Goal: Information Seeking & Learning: Find contact information

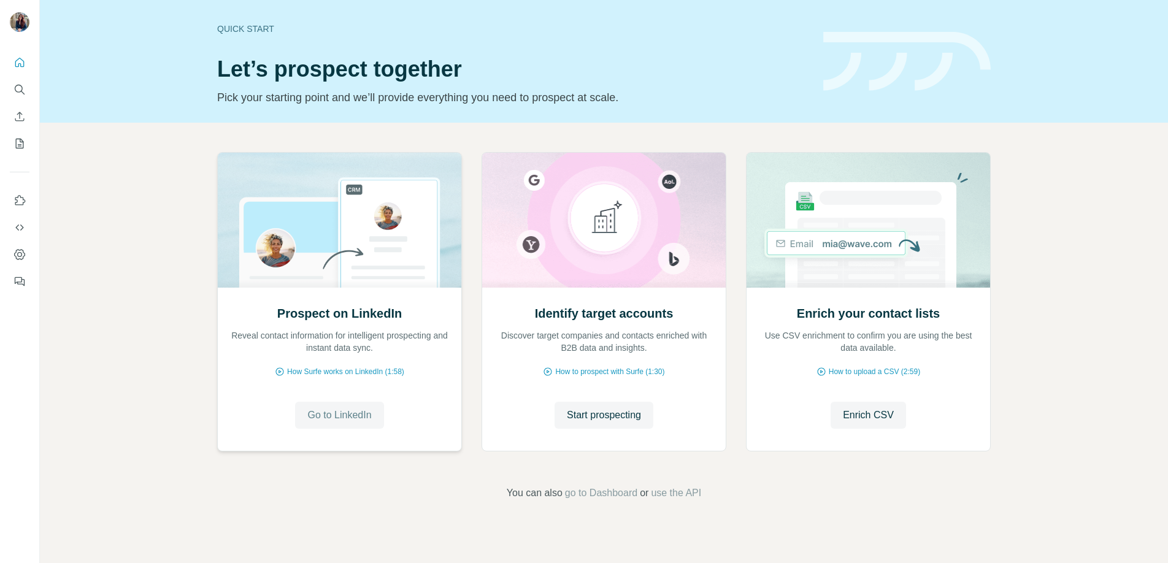
click at [352, 416] on span "Go to LinkedIn" at bounding box center [339, 415] width 64 height 15
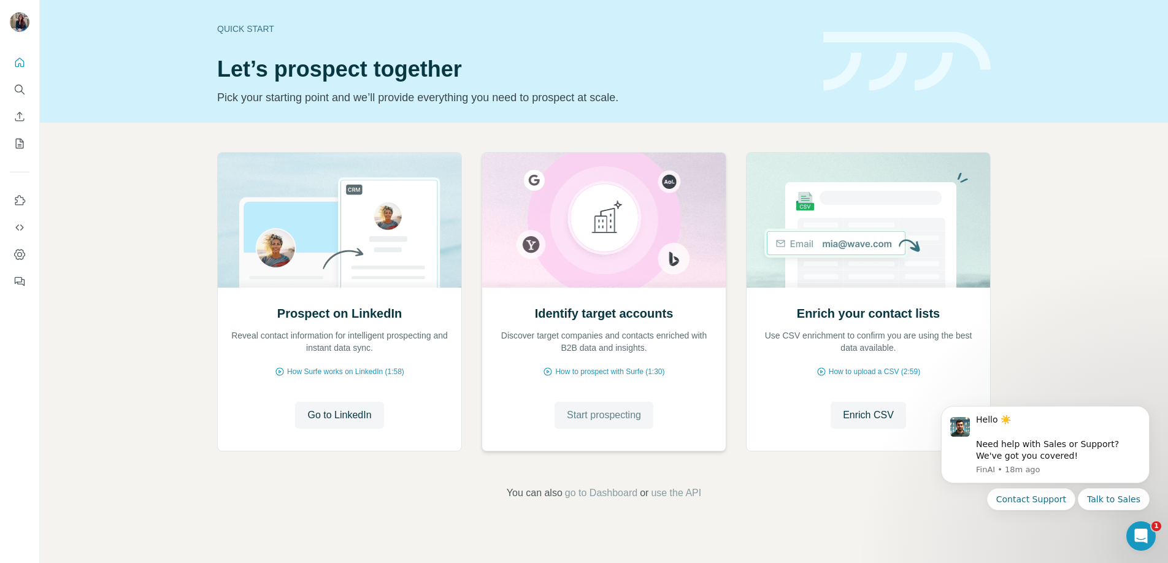
click at [610, 420] on span "Start prospecting" at bounding box center [604, 415] width 74 height 15
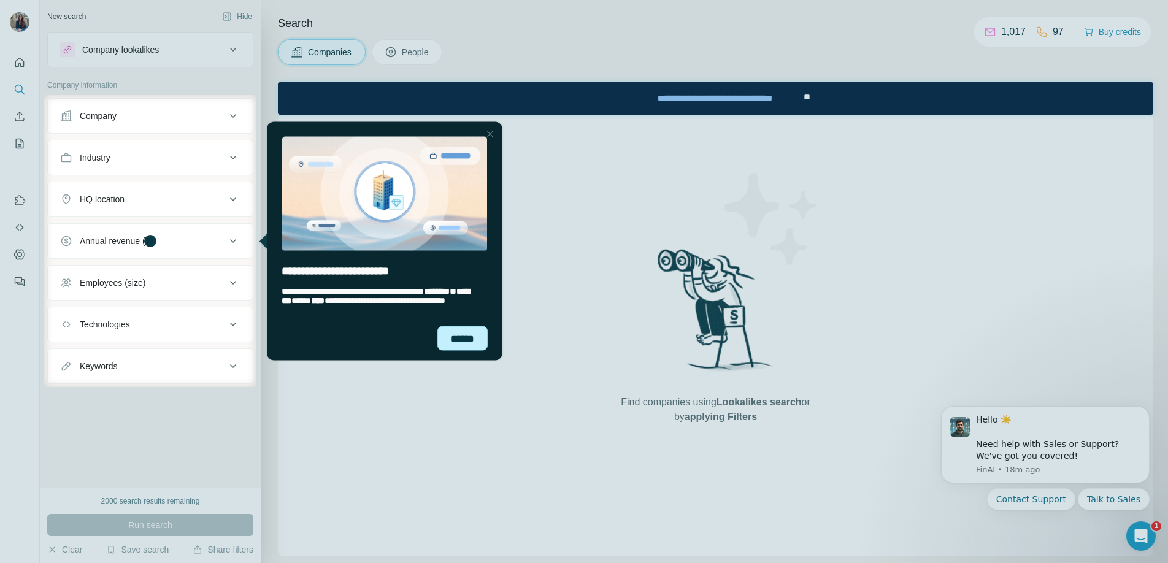
click at [453, 339] on div "******" at bounding box center [462, 338] width 50 height 25
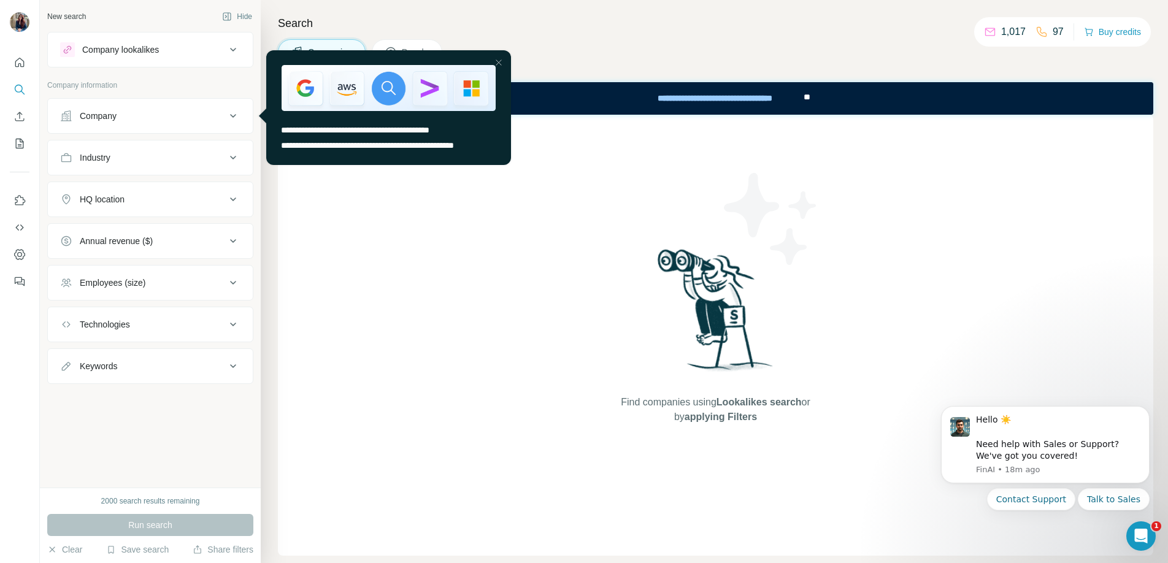
click at [237, 118] on icon at bounding box center [233, 116] width 15 height 15
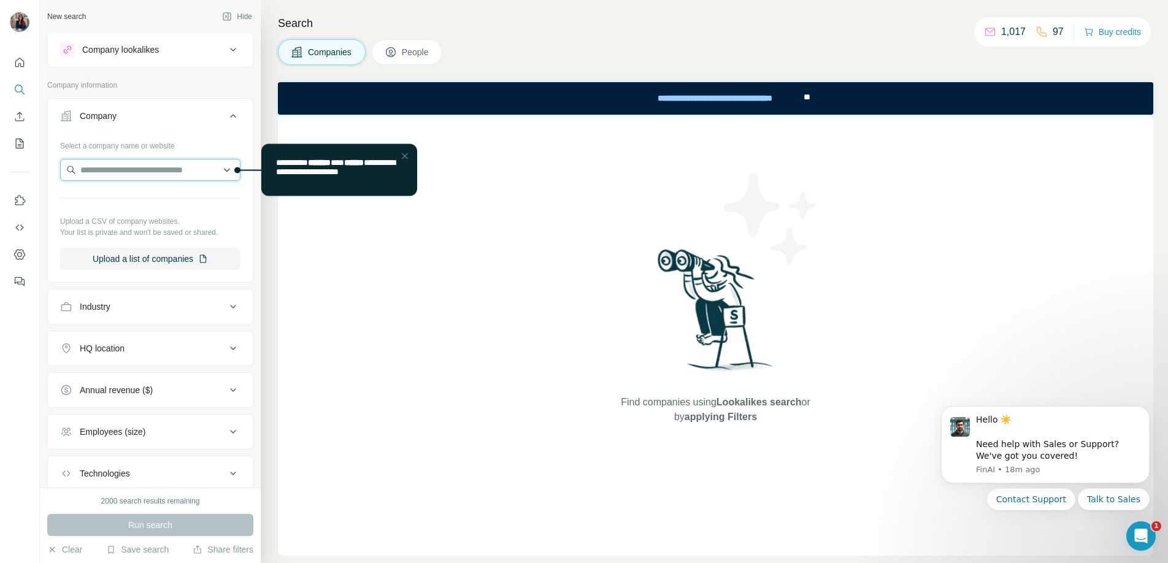
click at [164, 174] on input "text" at bounding box center [150, 170] width 180 height 22
type input "******"
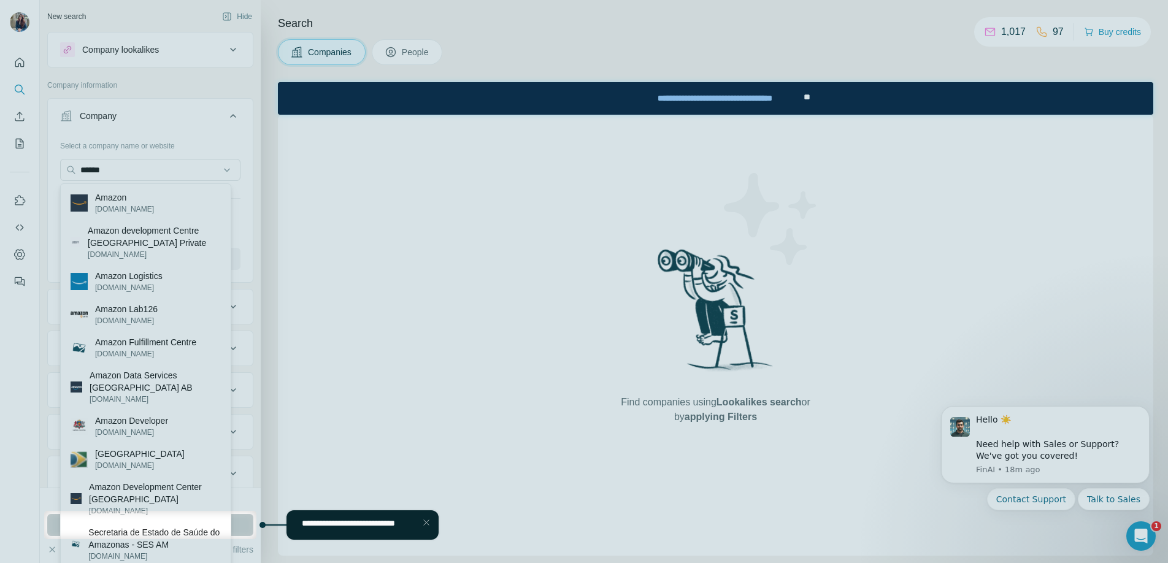
click at [139, 210] on div at bounding box center [584, 255] width 1168 height 511
click at [119, 206] on div at bounding box center [584, 255] width 1168 height 511
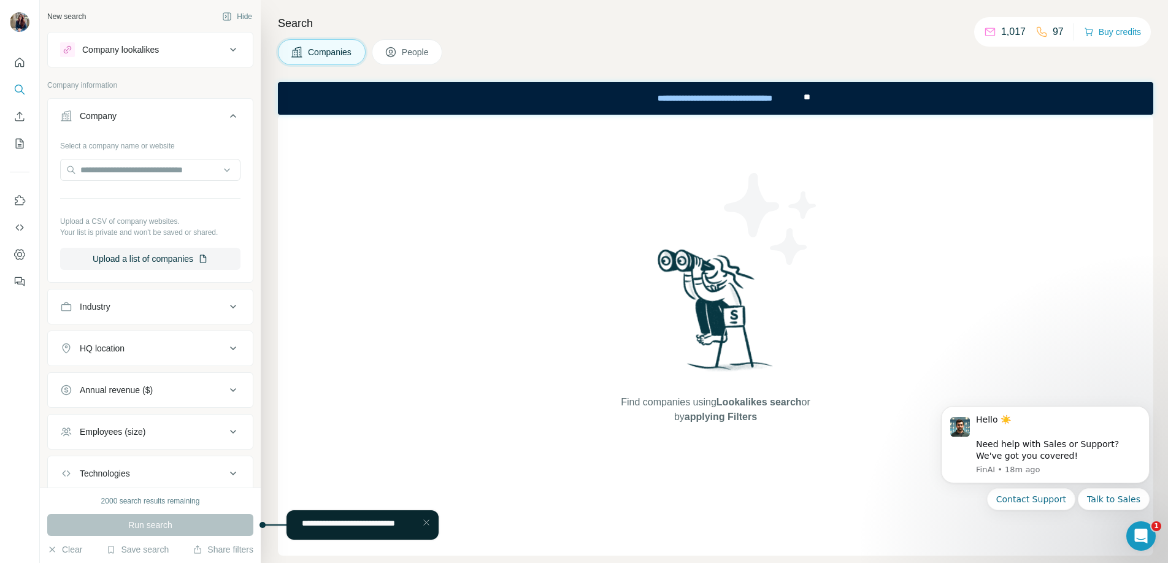
click at [246, 526] on div "Run search" at bounding box center [150, 525] width 206 height 22
click at [117, 171] on input "text" at bounding box center [150, 170] width 180 height 22
click at [136, 204] on div "Type to search" at bounding box center [145, 199] width 165 height 25
click at [134, 176] on input "text" at bounding box center [150, 170] width 180 height 22
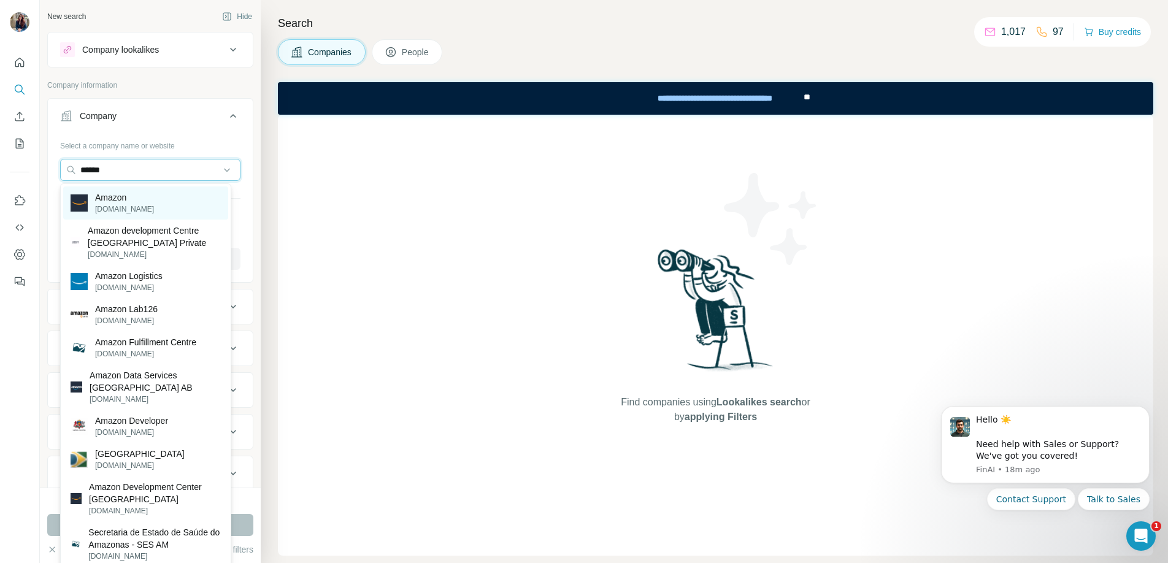
type input "******"
click at [115, 201] on p "Amazon" at bounding box center [124, 197] width 59 height 12
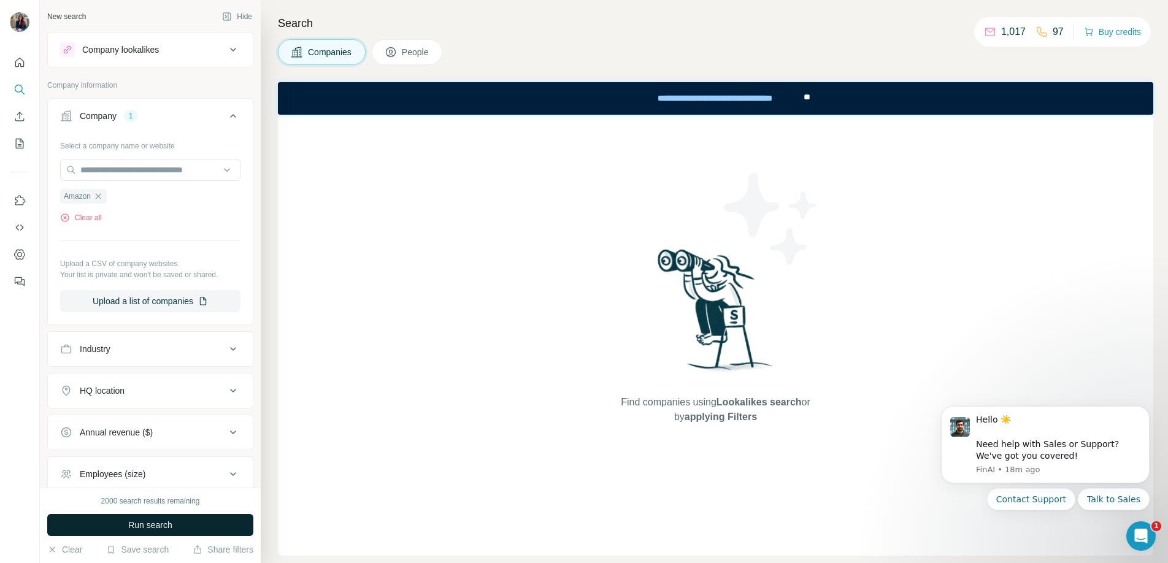
click at [154, 522] on span "Run search" at bounding box center [150, 525] width 44 height 12
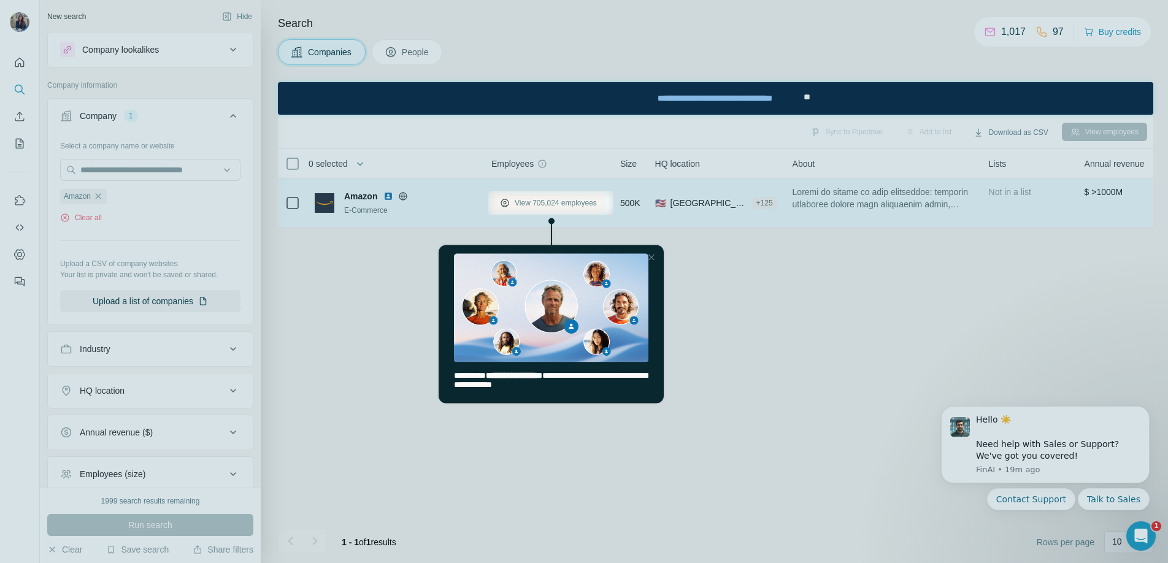
click at [541, 204] on span "View 705,024 employees" at bounding box center [556, 203] width 82 height 11
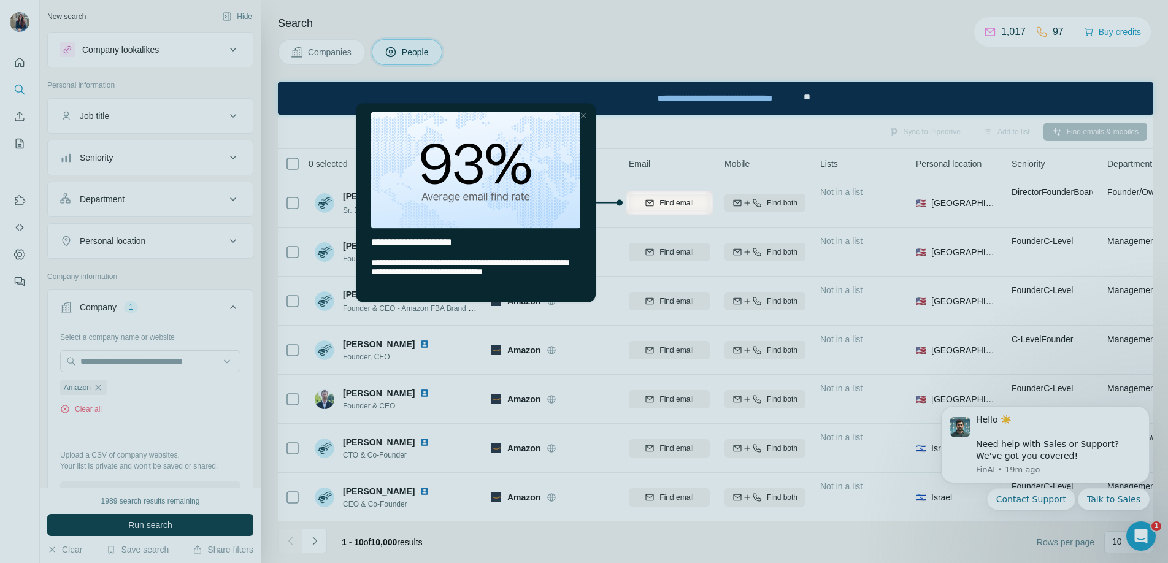
click at [652, 126] on div at bounding box center [584, 95] width 1168 height 191
click at [588, 115] on div "Close Step" at bounding box center [583, 115] width 15 height 15
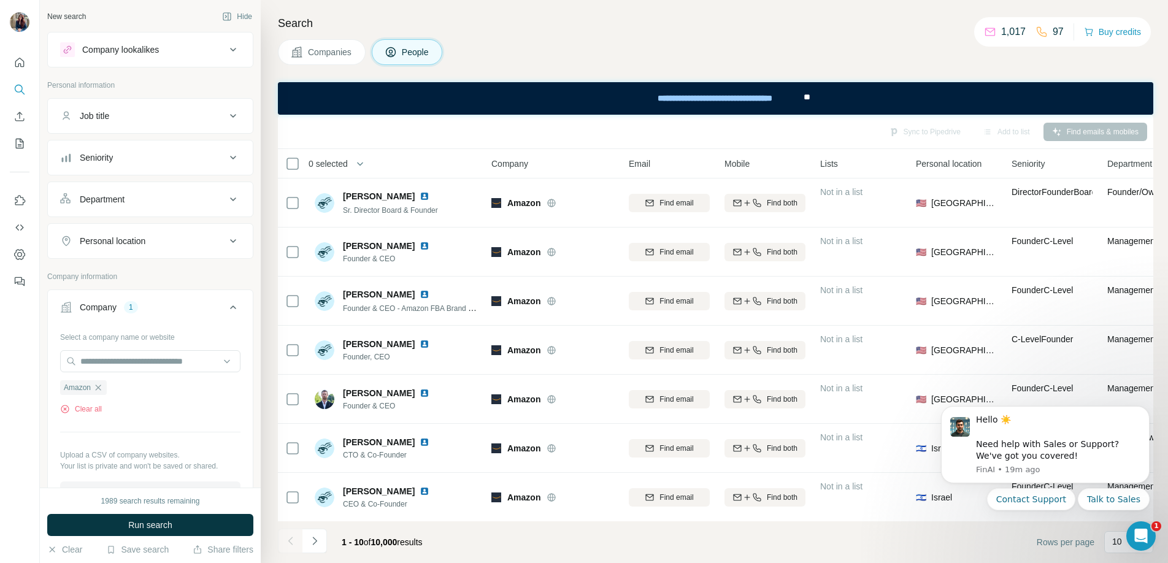
click at [721, 123] on div "Sync to Pipedrive Add to list Find emails & mobiles" at bounding box center [715, 131] width 863 height 21
click at [20, 61] on icon "Quick start" at bounding box center [19, 62] width 12 height 12
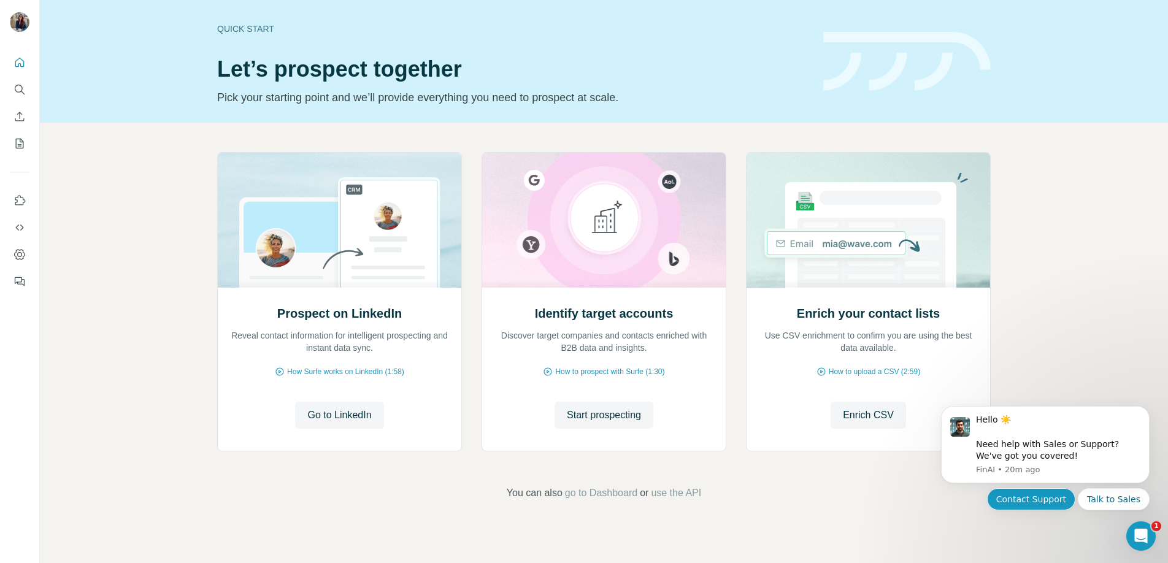
click at [1038, 500] on button "Contact Support" at bounding box center [1031, 499] width 88 height 22
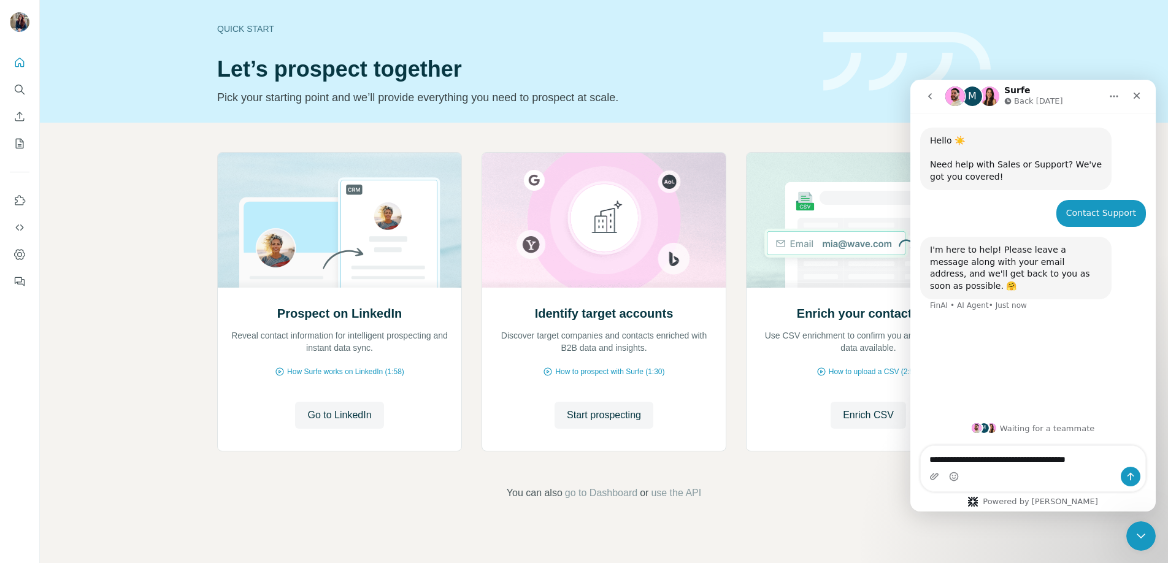
type textarea "**********"
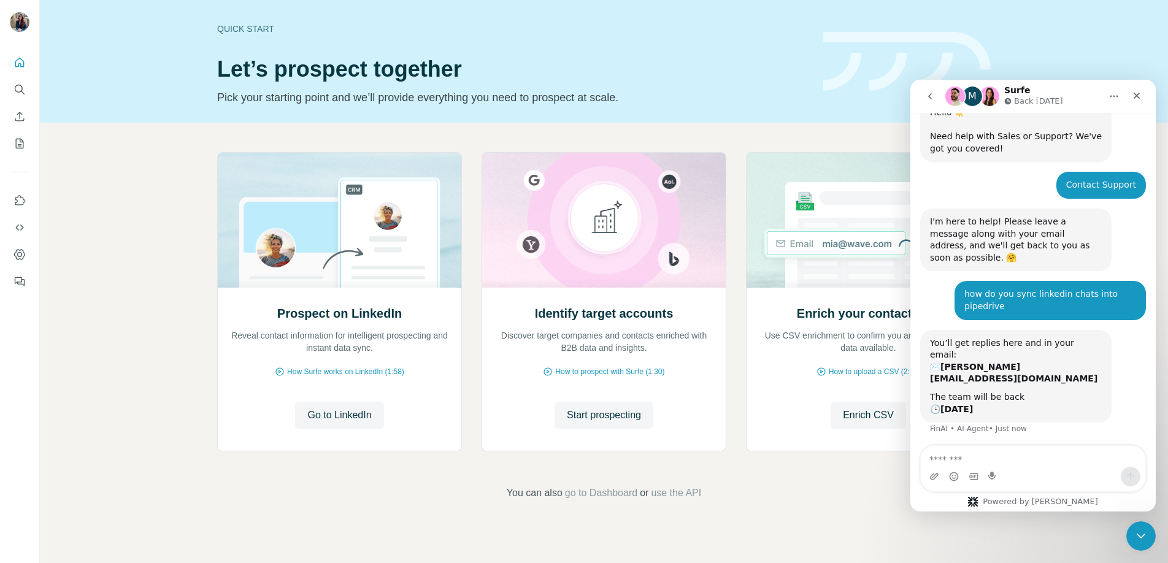
scroll to position [29, 0]
click at [1134, 94] on icon "Close" at bounding box center [1137, 96] width 10 height 10
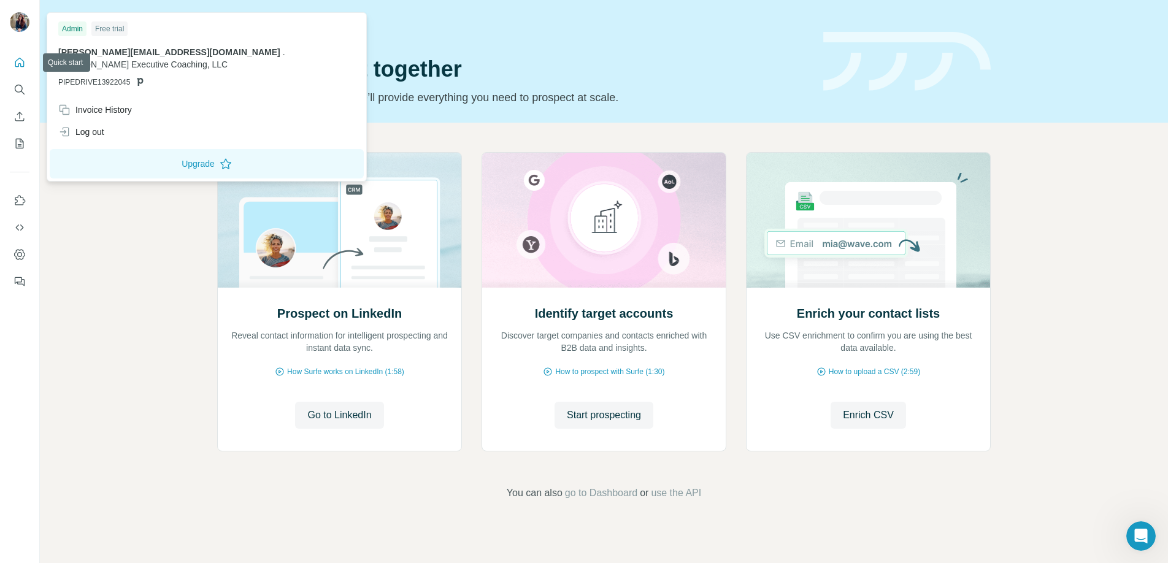
click at [19, 63] on icon "Quick start" at bounding box center [19, 62] width 9 height 9
click at [29, 23] on img at bounding box center [20, 22] width 20 height 20
click at [116, 301] on div "Prospect on LinkedIn Reveal contact information for intelligent prospecting and…" at bounding box center [604, 326] width 1128 height 407
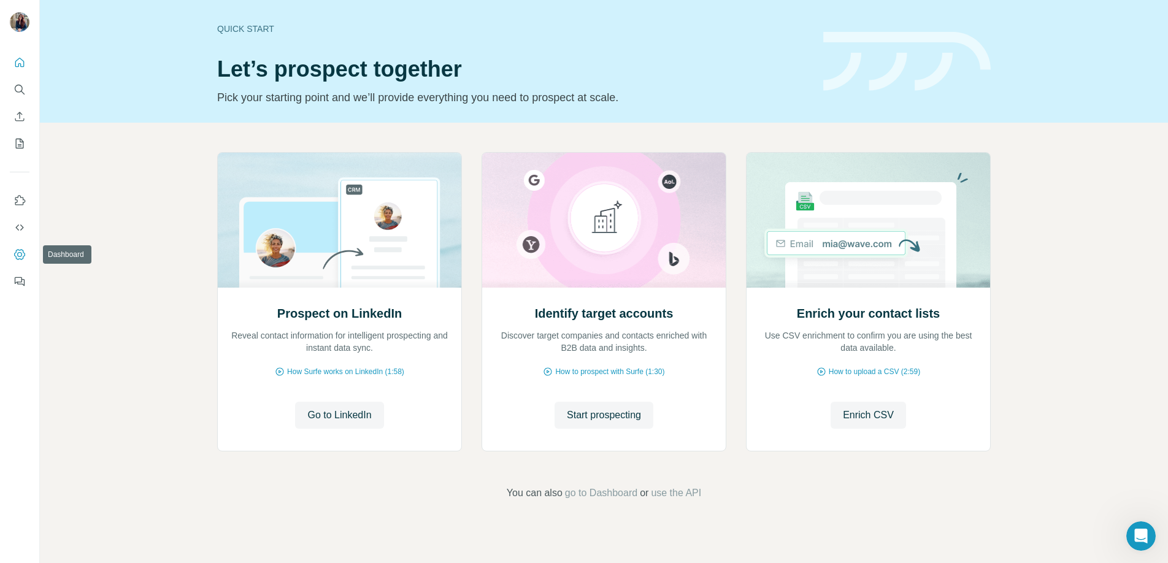
click at [18, 249] on icon "Dashboard" at bounding box center [19, 254] width 12 height 12
